Goal: Transaction & Acquisition: Book appointment/travel/reservation

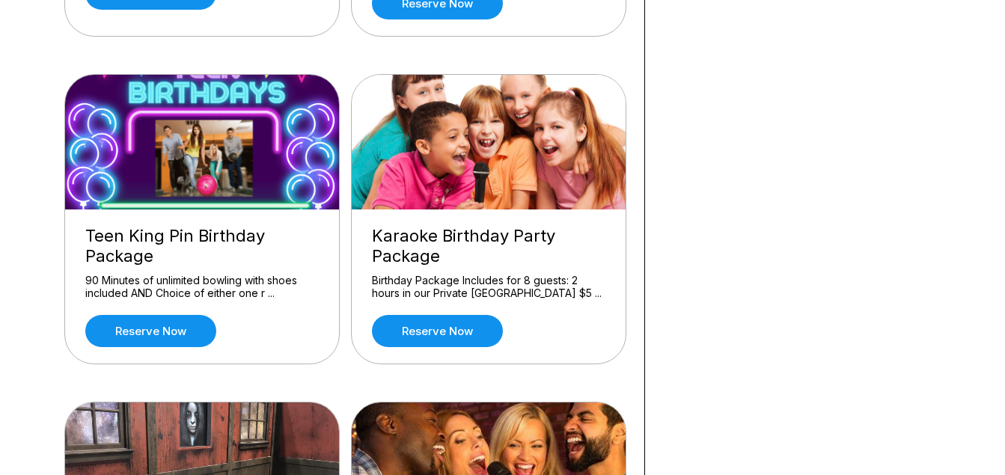
scroll to position [831, 0]
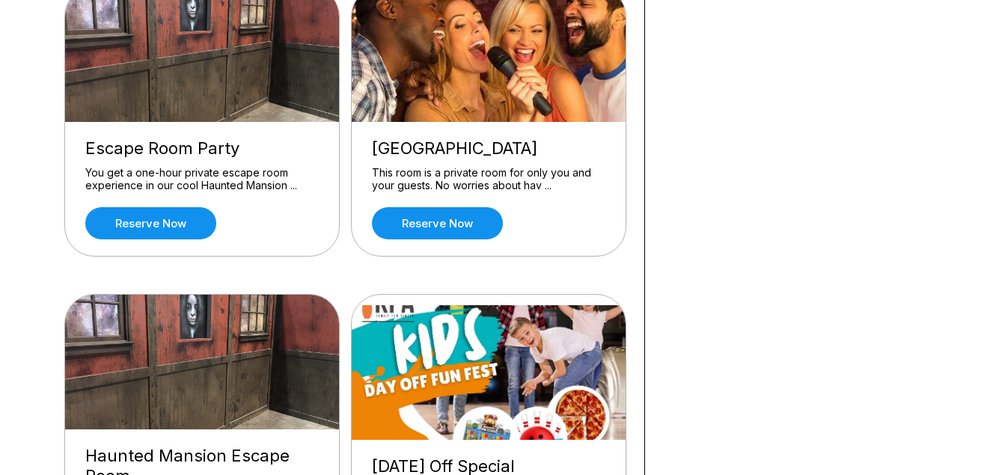
click at [228, 386] on img at bounding box center [202, 362] width 275 height 135
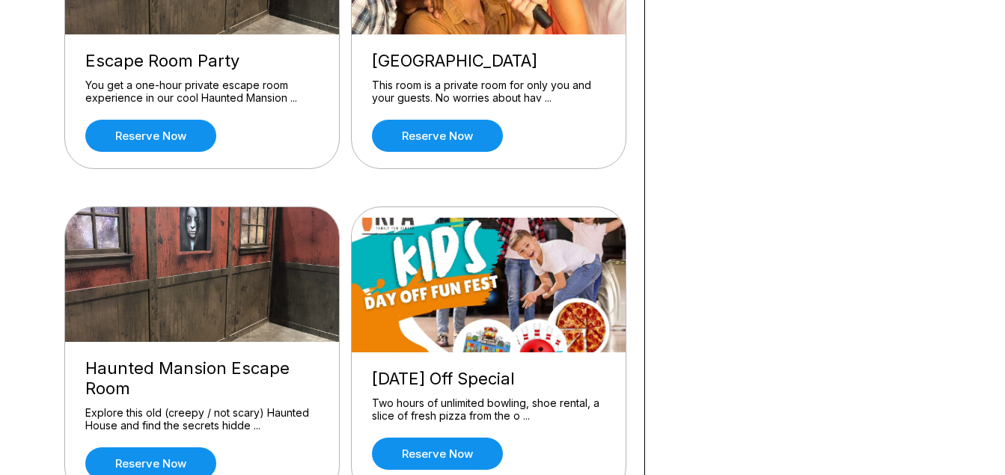
scroll to position [950, 0]
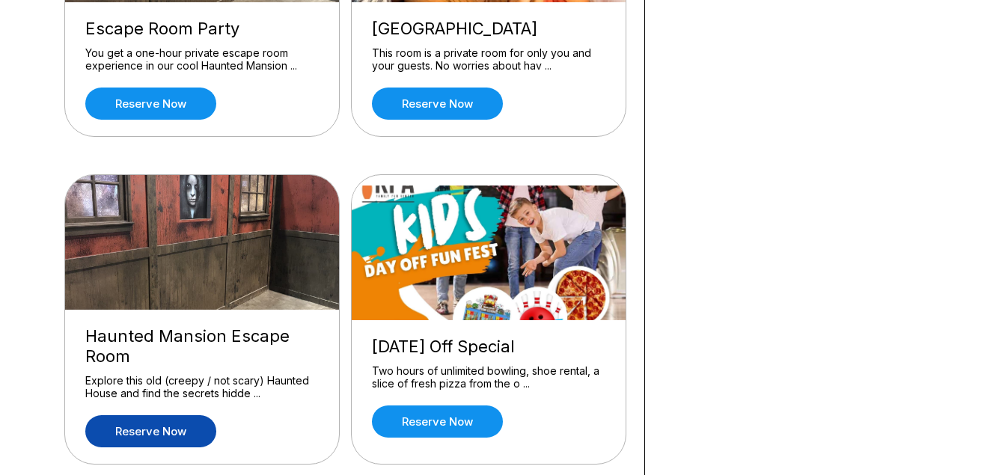
click at [160, 432] on link "Reserve now" at bounding box center [150, 431] width 131 height 32
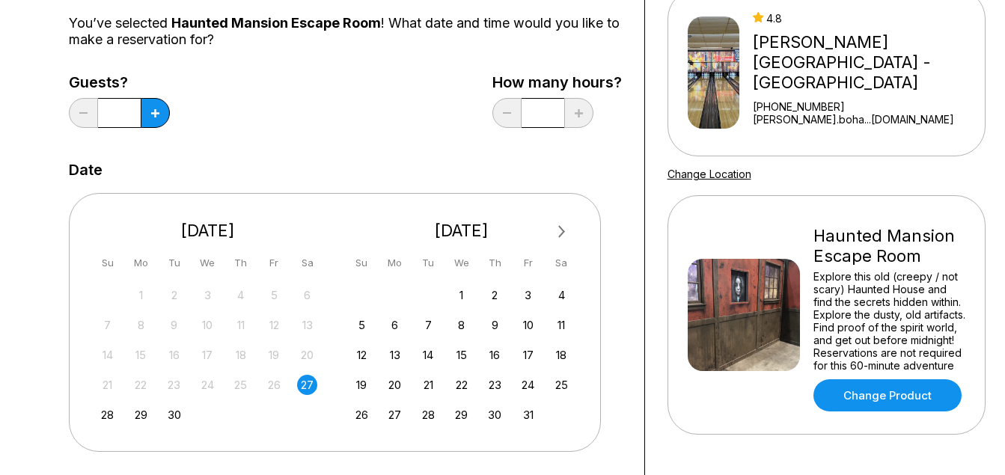
scroll to position [190, 0]
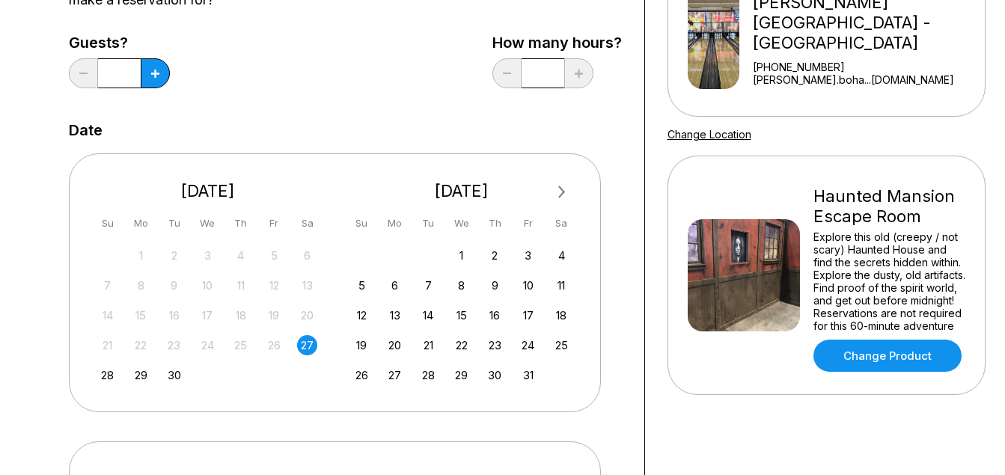
click at [131, 361] on div "31 1 2 3 4 5 6 7 8 9 10 11 12 13 14 15 16 17 18 19 20 21 22 23 24 25 26 27 28 2…" at bounding box center [208, 314] width 225 height 141
click at [106, 373] on div "28" at bounding box center [107, 375] width 20 height 20
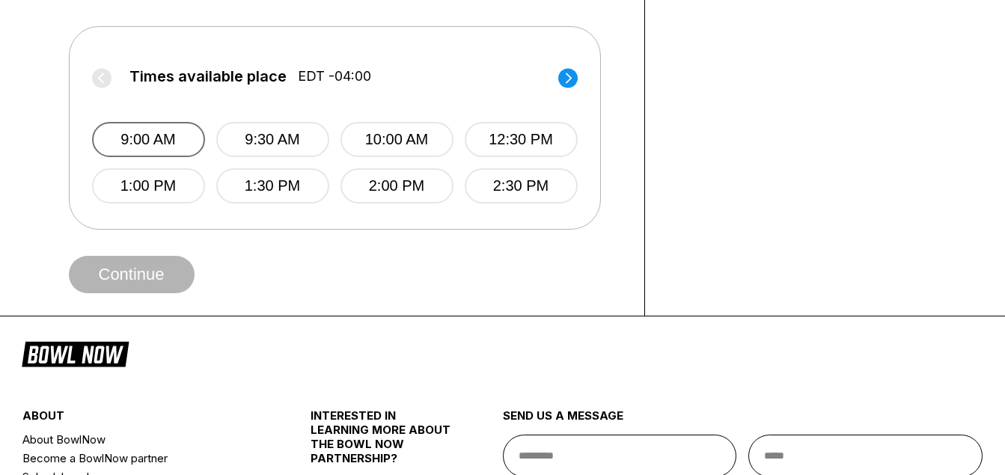
click at [169, 135] on button "9:00 AM" at bounding box center [148, 139] width 113 height 35
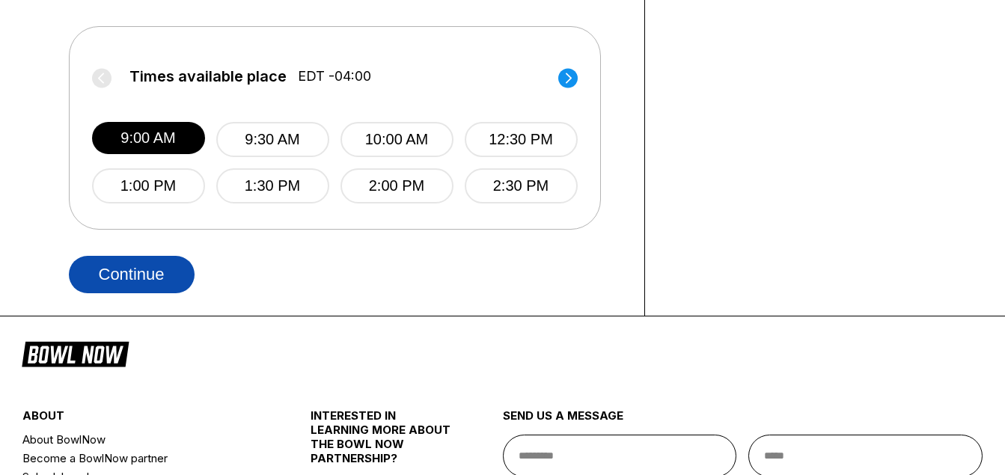
click at [156, 271] on button "Continue" at bounding box center [132, 274] width 126 height 37
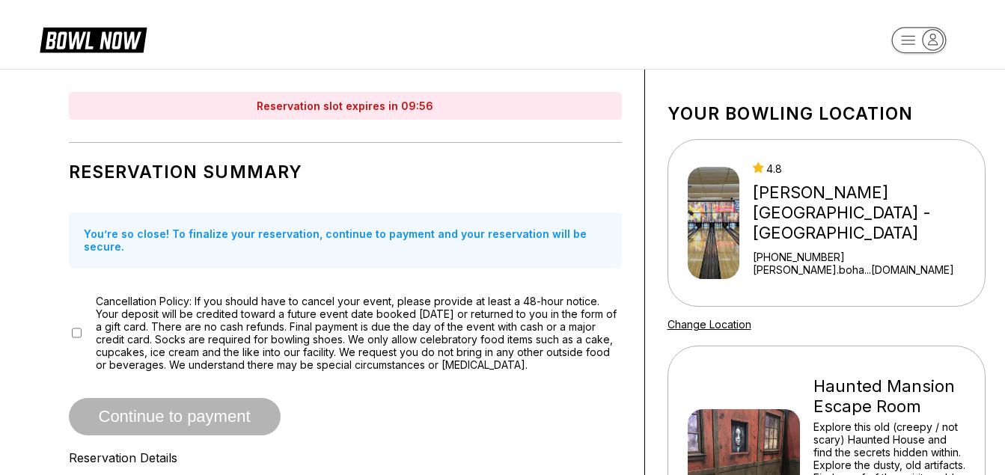
click at [82, 317] on div "Cancellation Policy: If you should have to cancel your event, please provide at…" at bounding box center [345, 333] width 553 height 76
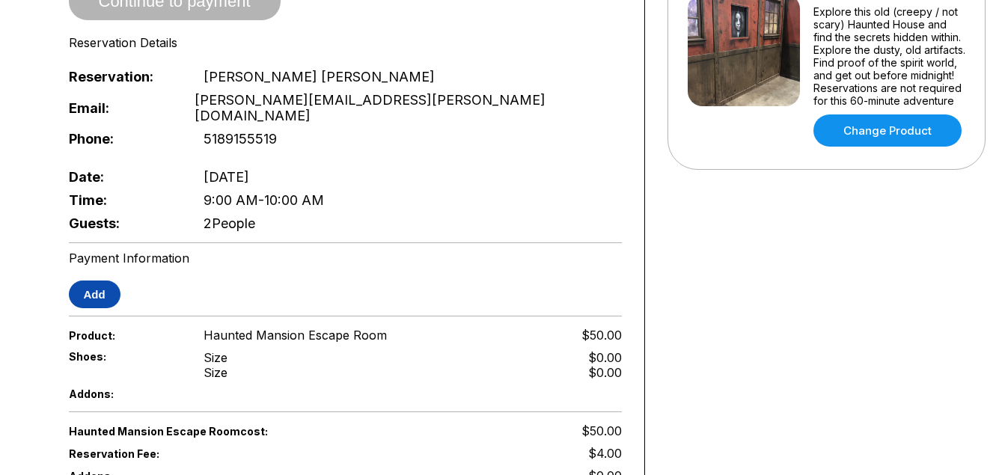
click at [81, 281] on button "Add" at bounding box center [95, 295] width 52 height 28
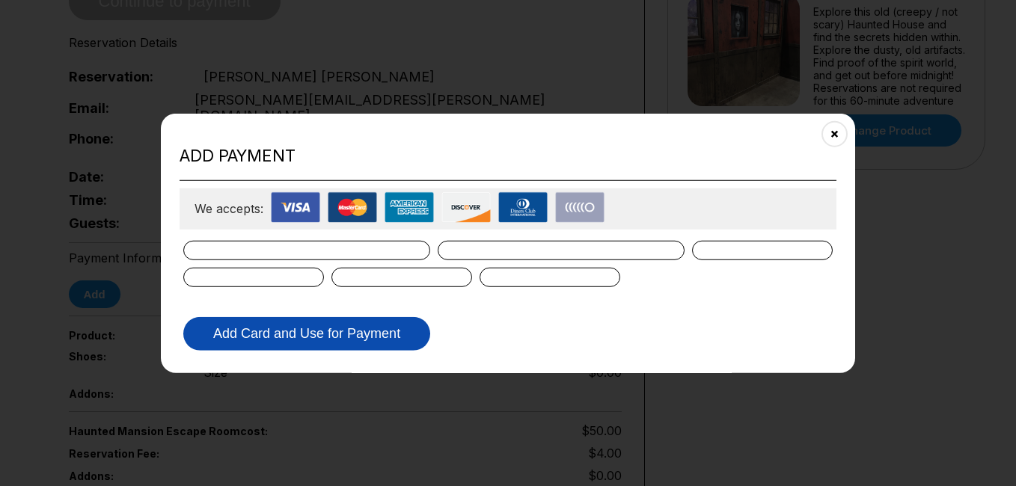
click at [274, 331] on button "Add Card and Use for Payment" at bounding box center [306, 334] width 247 height 34
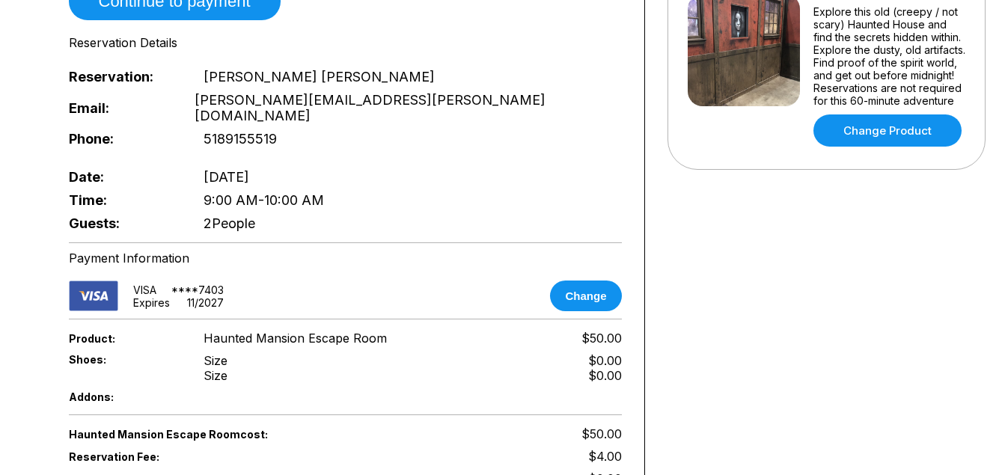
click at [998, 320] on div "Your bowling location 4.8 [GEOGRAPHIC_DATA] - [GEOGRAPHIC_DATA] [PHONE_NUMBER] …" at bounding box center [826, 158] width 363 height 1009
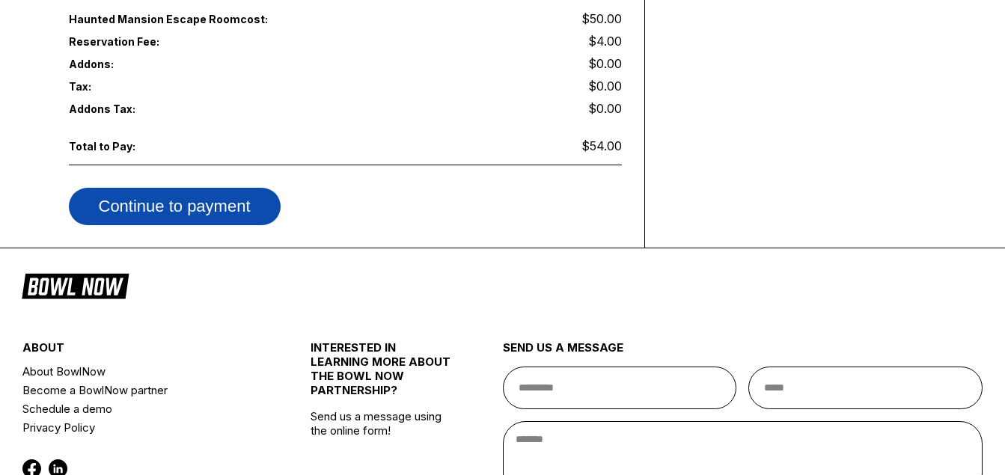
click at [178, 188] on button "Continue to payment" at bounding box center [175, 206] width 212 height 37
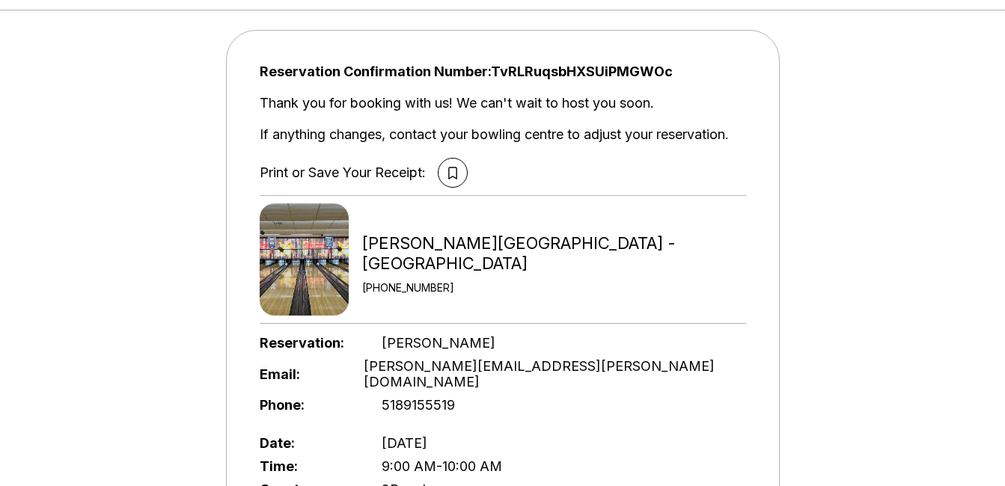
scroll to position [157, 0]
